Goal: Navigation & Orientation: Find specific page/section

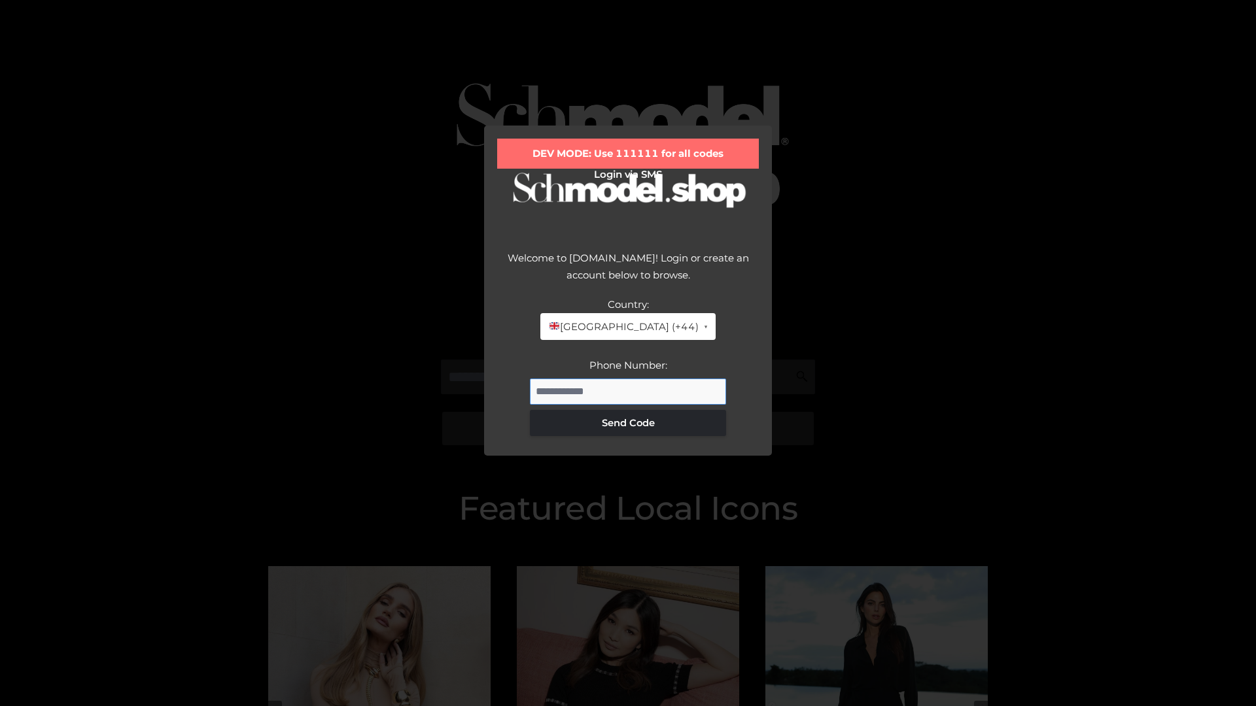
click at [628, 391] on input "Phone Number:" at bounding box center [628, 392] width 196 height 26
type input "**********"
click at [628, 423] on button "Send Code" at bounding box center [628, 423] width 196 height 26
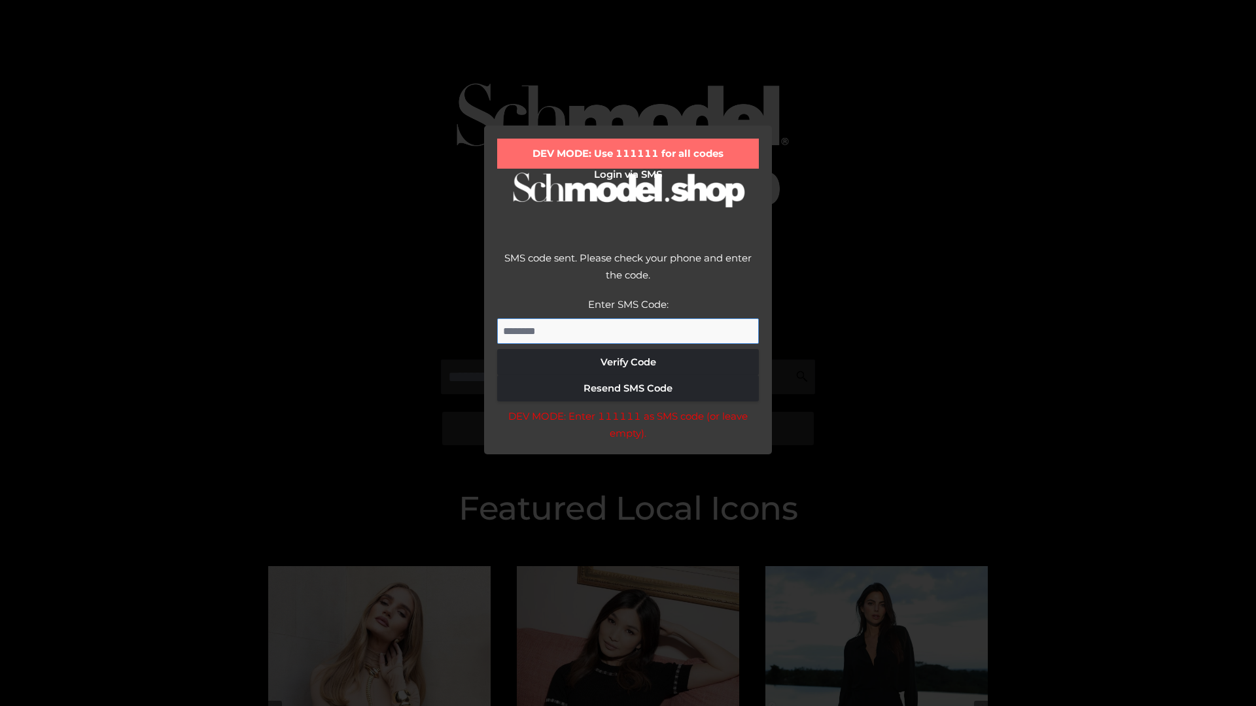
click at [628, 331] on input "Enter SMS Code:" at bounding box center [628, 332] width 262 height 26
type input "******"
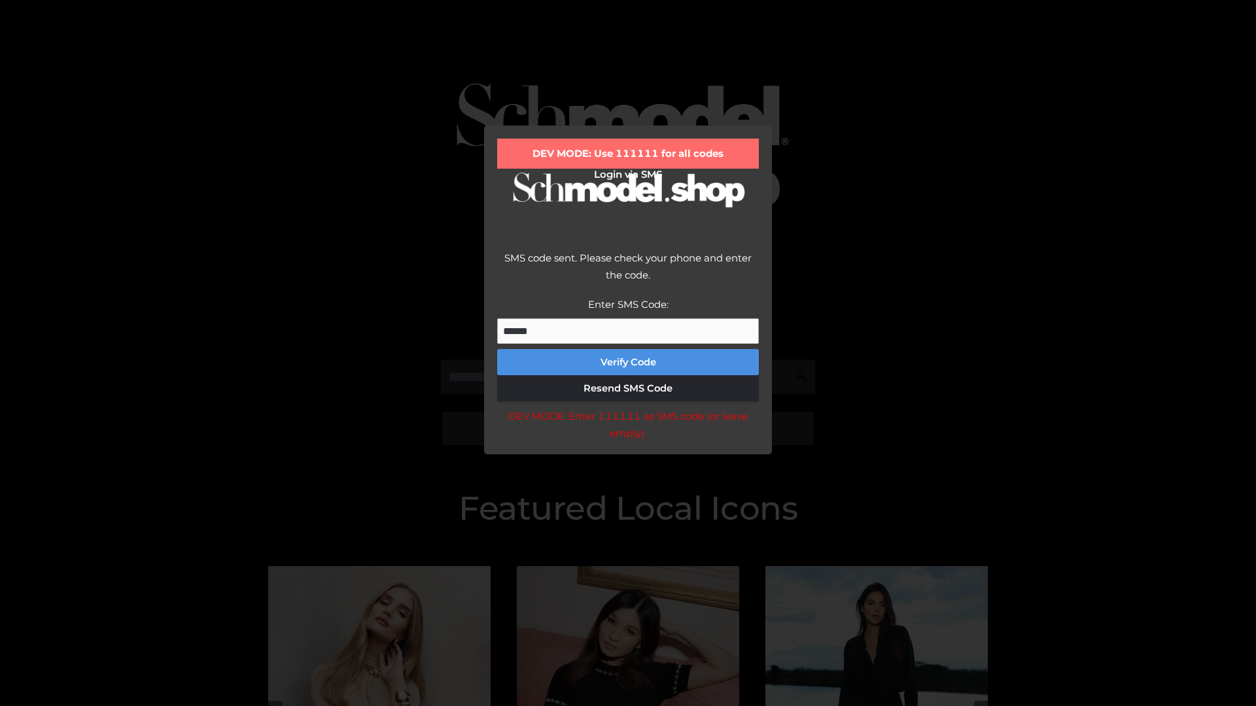
click at [628, 362] on button "Verify Code" at bounding box center [628, 362] width 262 height 26
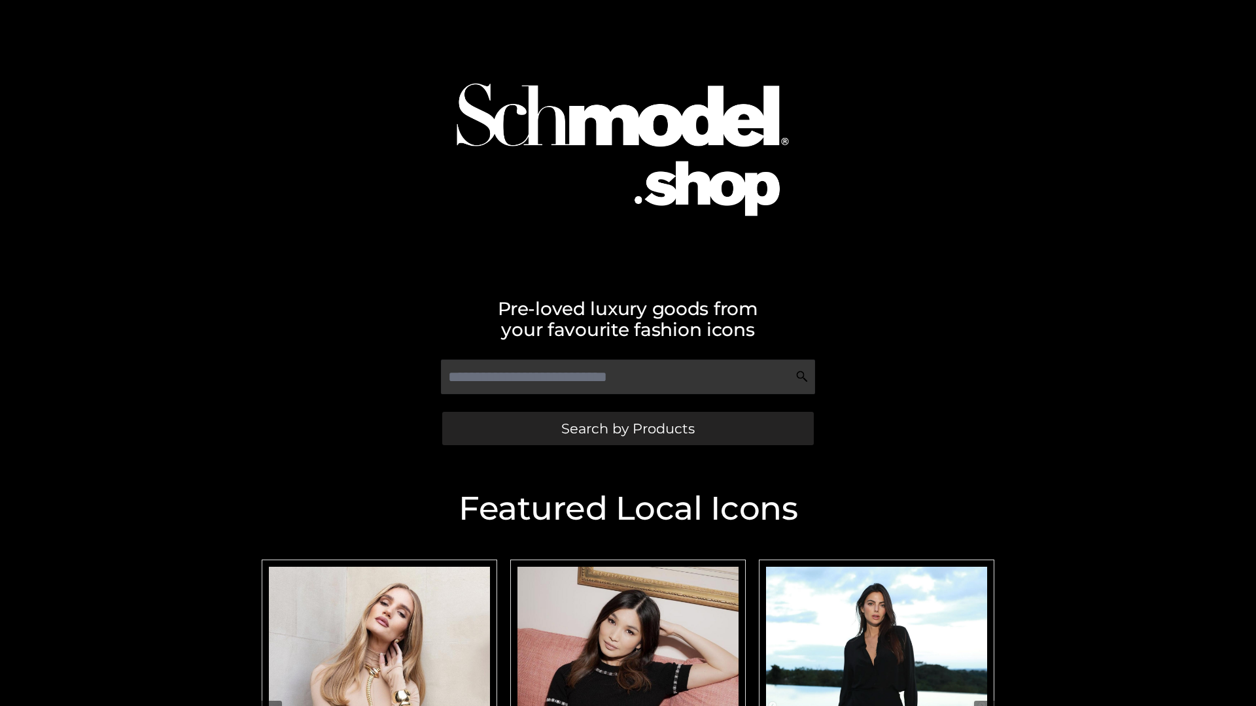
click at [627, 428] on span "Search by Products" at bounding box center [627, 429] width 133 height 14
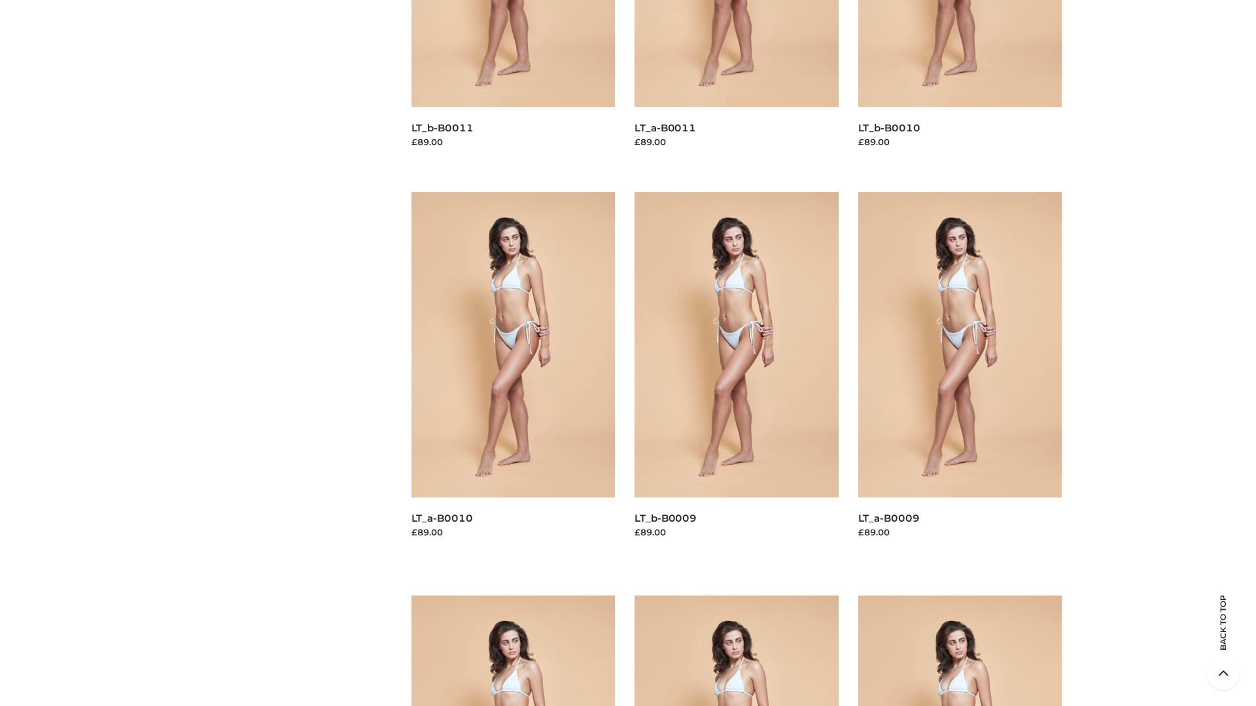
scroll to position [3449, 0]
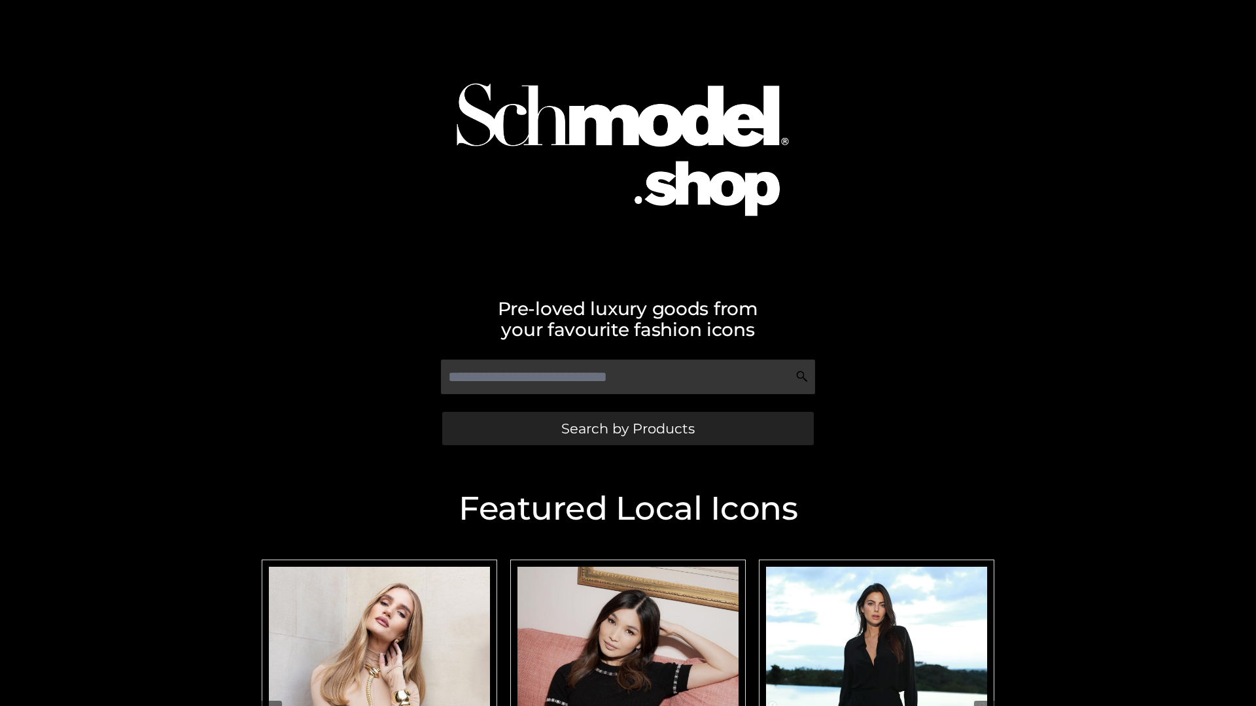
click at [627, 428] on span "Search by Products" at bounding box center [627, 429] width 133 height 14
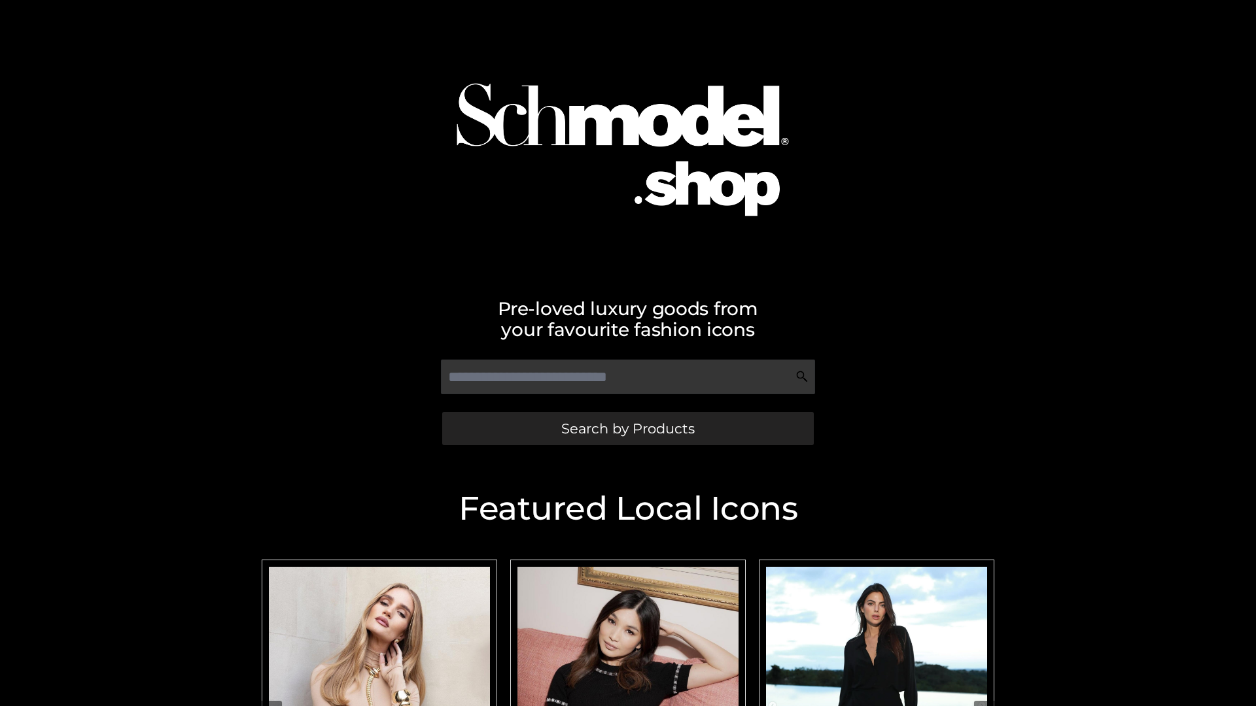
click at [627, 428] on span "Search by Products" at bounding box center [627, 429] width 133 height 14
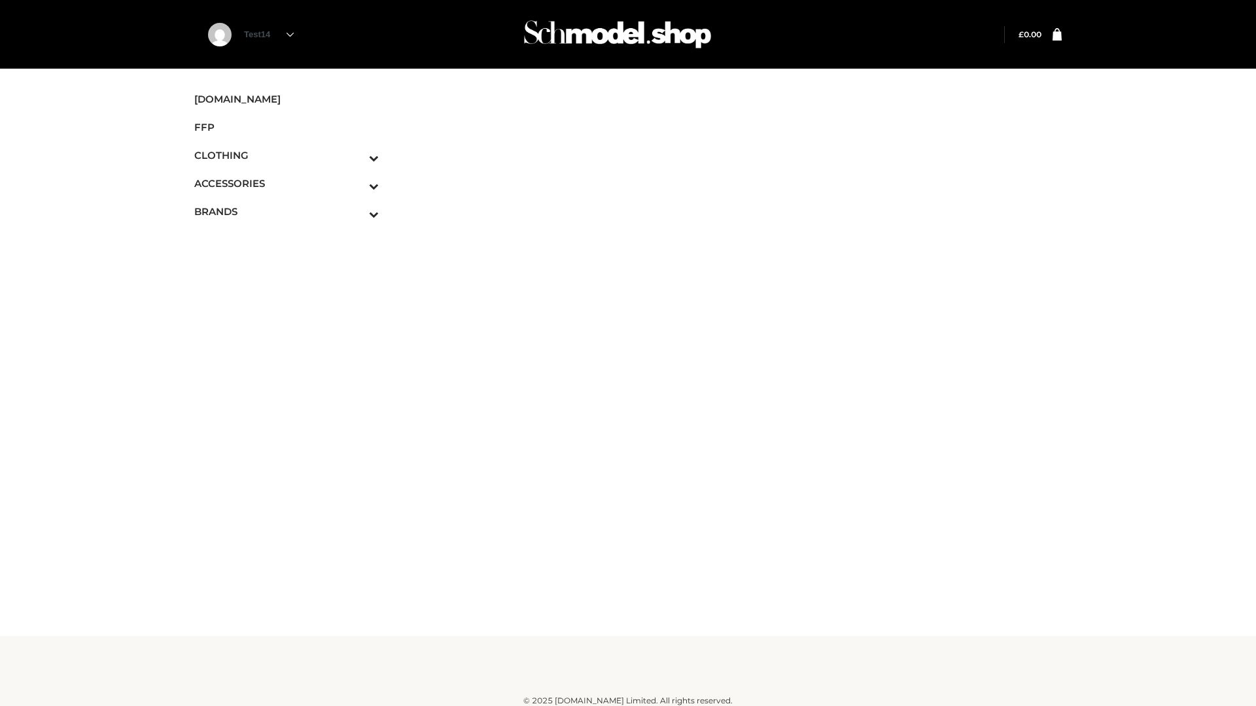
scroll to position [8, 0]
